Goal: Obtain resource: Download file/media

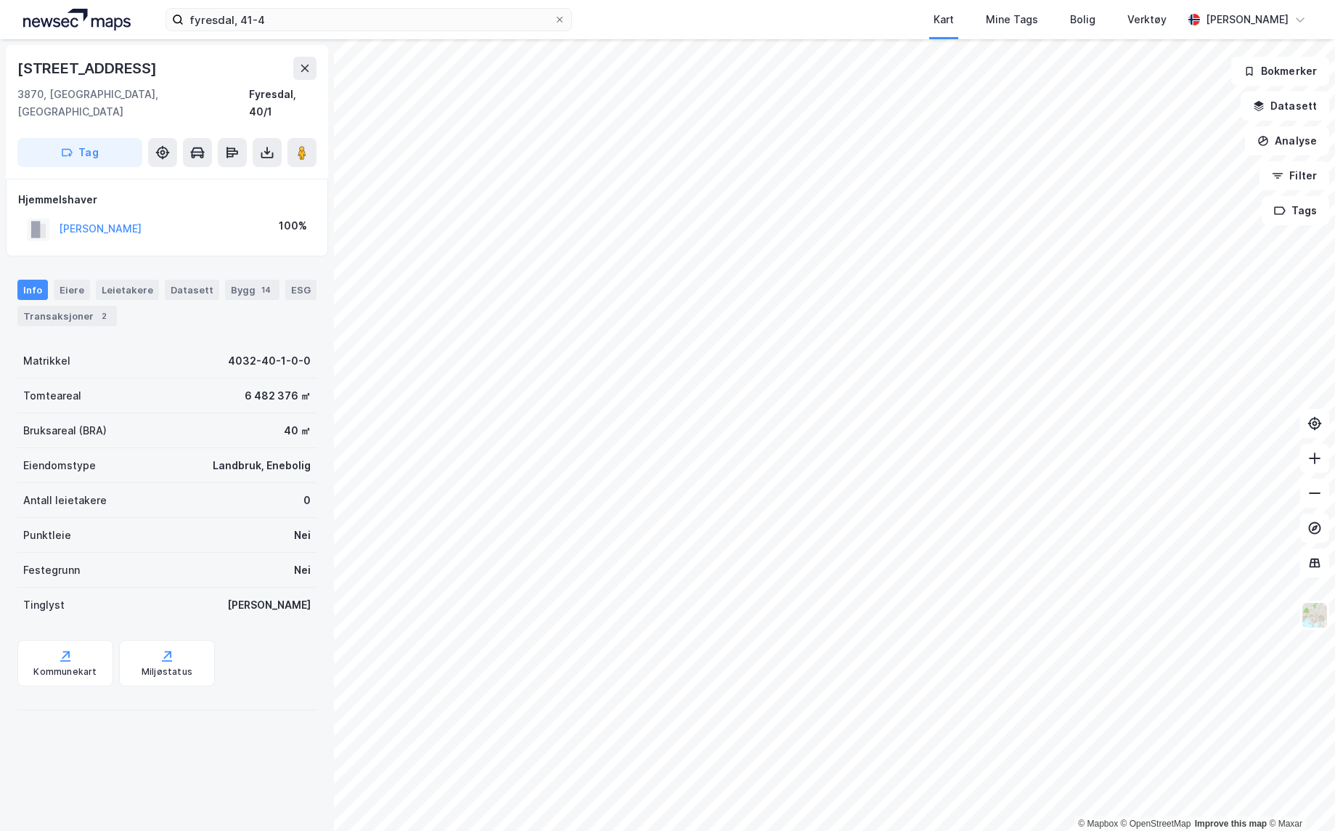
click at [816, 30] on div "Kart Mine Tags Bolig Verktøy" at bounding box center [912, 19] width 541 height 39
click at [0, 0] on button "[PERSON_NAME]" at bounding box center [0, 0] width 0 height 0
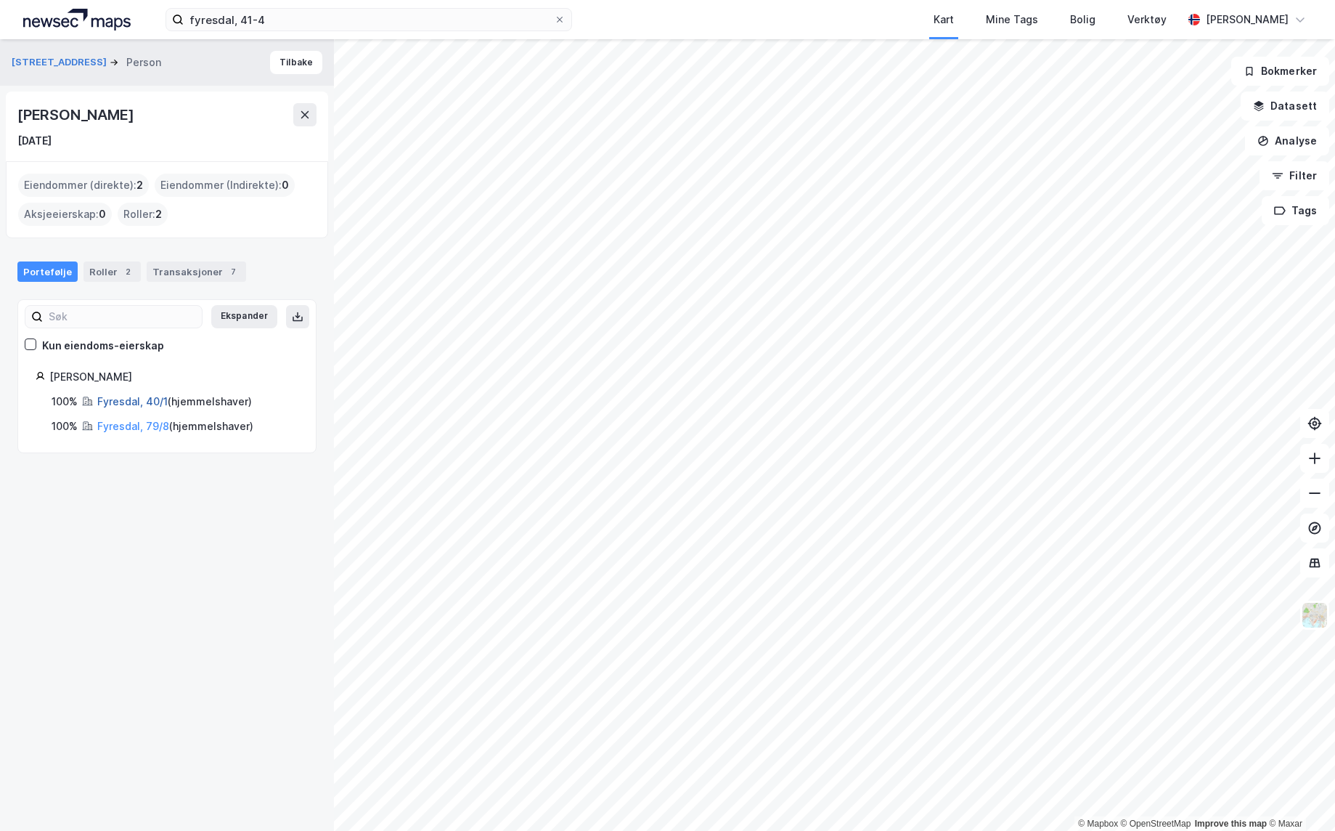
click at [129, 397] on link "Fyresdal, 40/1" at bounding box center [132, 401] width 70 height 12
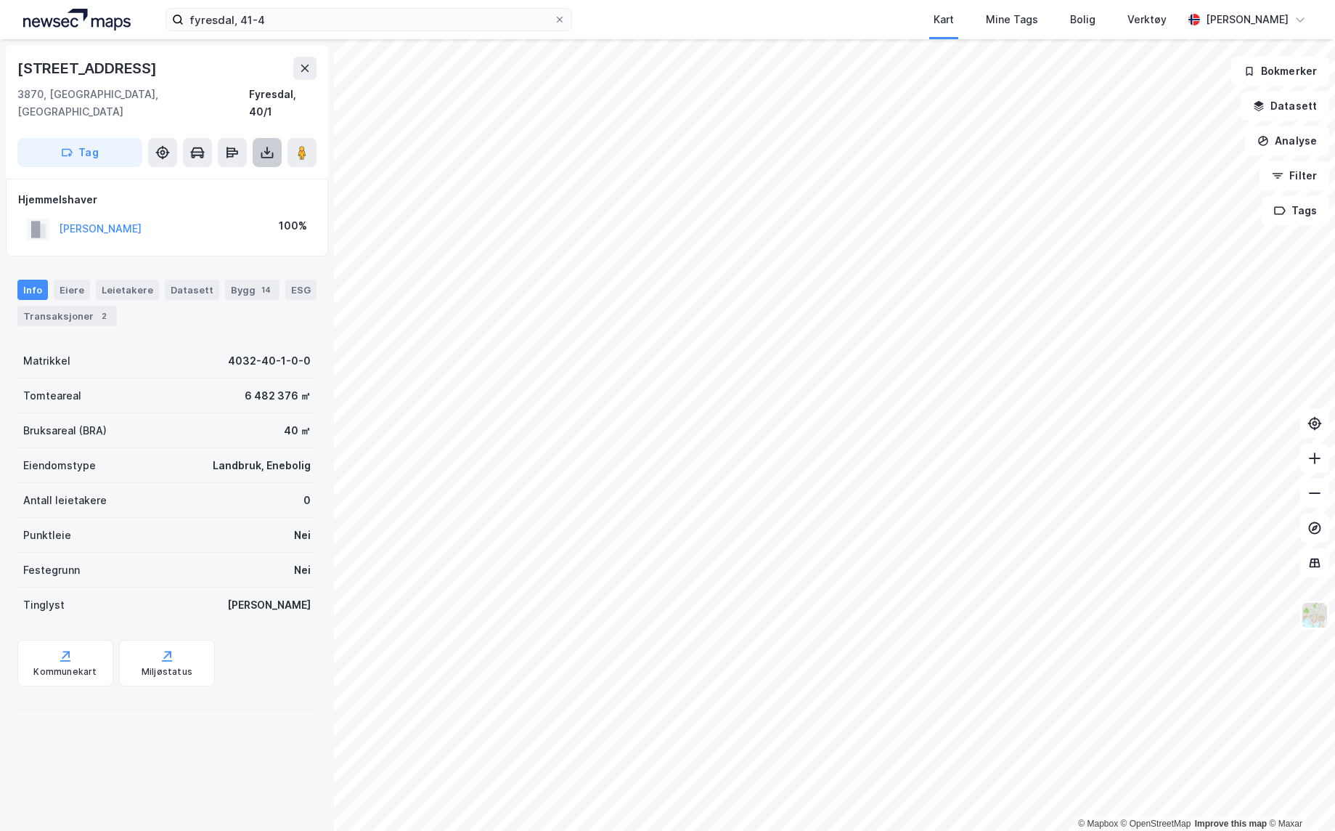
click at [257, 144] on button at bounding box center [267, 152] width 29 height 29
click at [258, 170] on div "Last ned grunnbok" at bounding box center [204, 181] width 155 height 23
drag, startPoint x: 189, startPoint y: 213, endPoint x: 110, endPoint y: 221, distance: 78.8
click at [110, 221] on div "[PERSON_NAME] 100%" at bounding box center [167, 229] width 298 height 30
